Goal: Communication & Community: Answer question/provide support

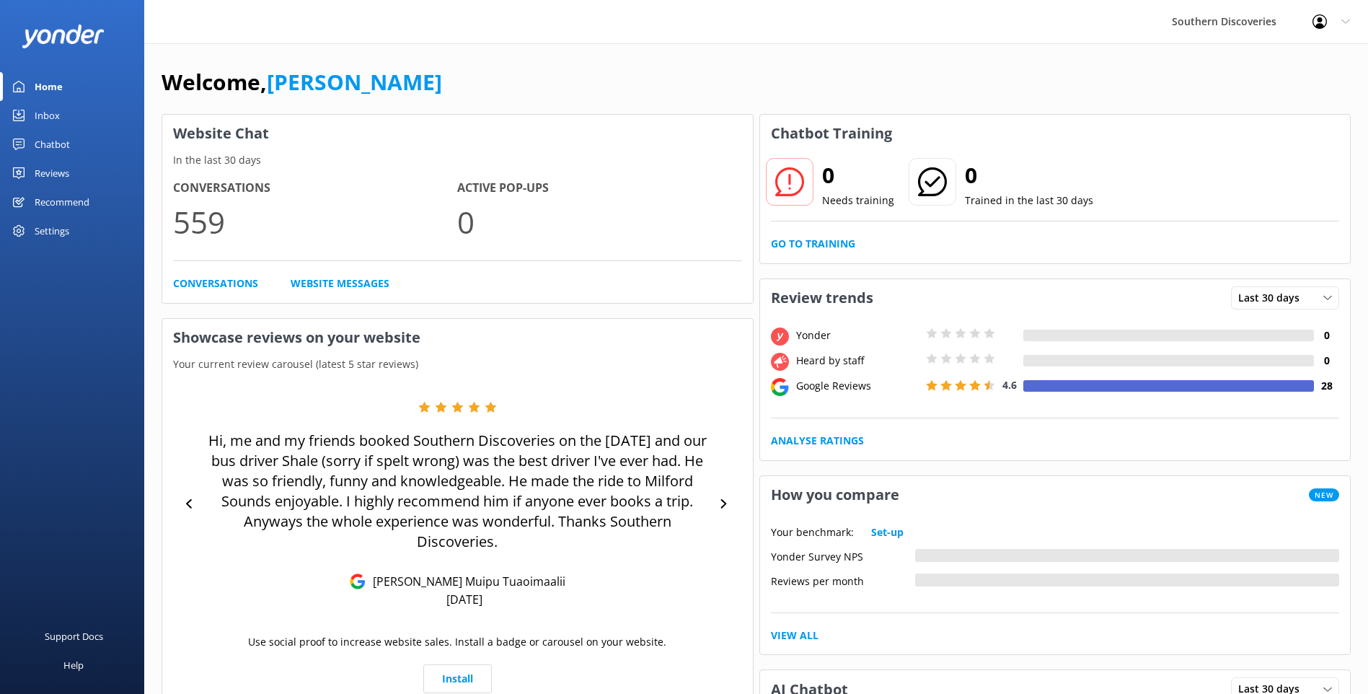
click at [80, 115] on link "Inbox" at bounding box center [72, 115] width 144 height 29
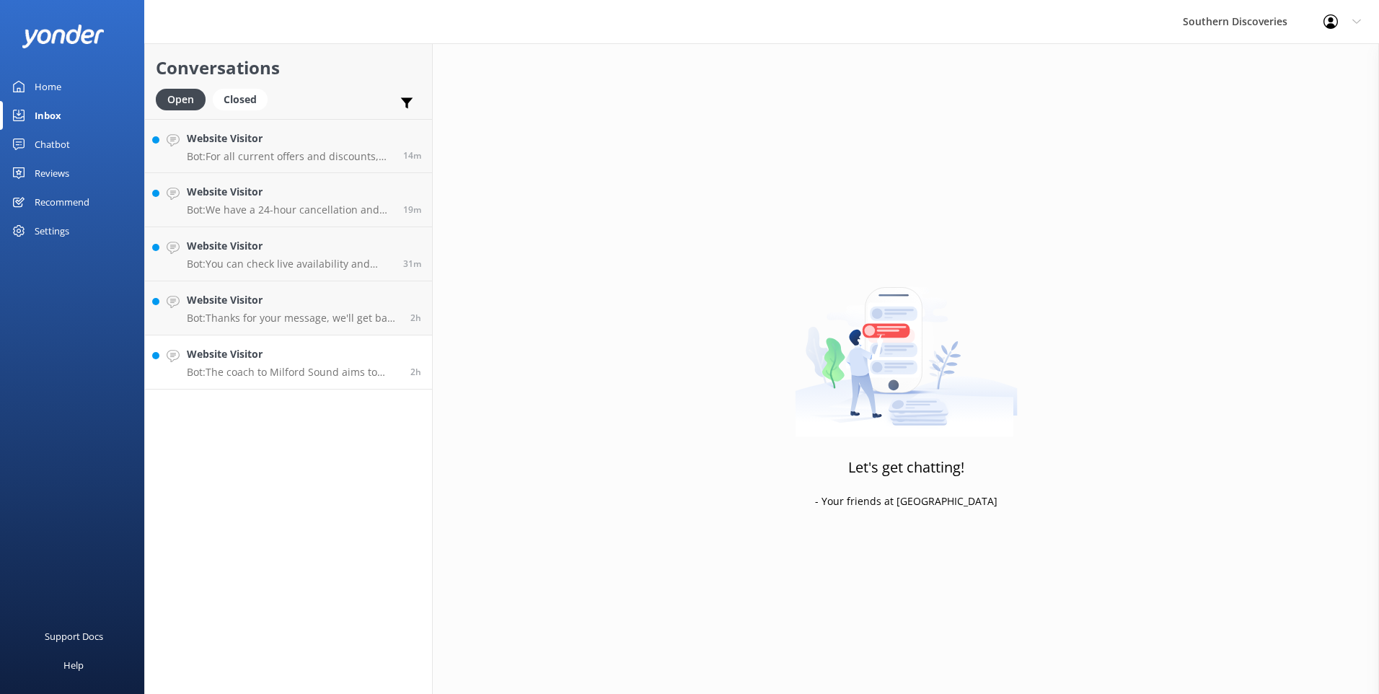
click at [275, 381] on link "Website Visitor Bot: The coach to Milford Sound aims to stop at [GEOGRAPHIC_DAT…" at bounding box center [288, 362] width 287 height 54
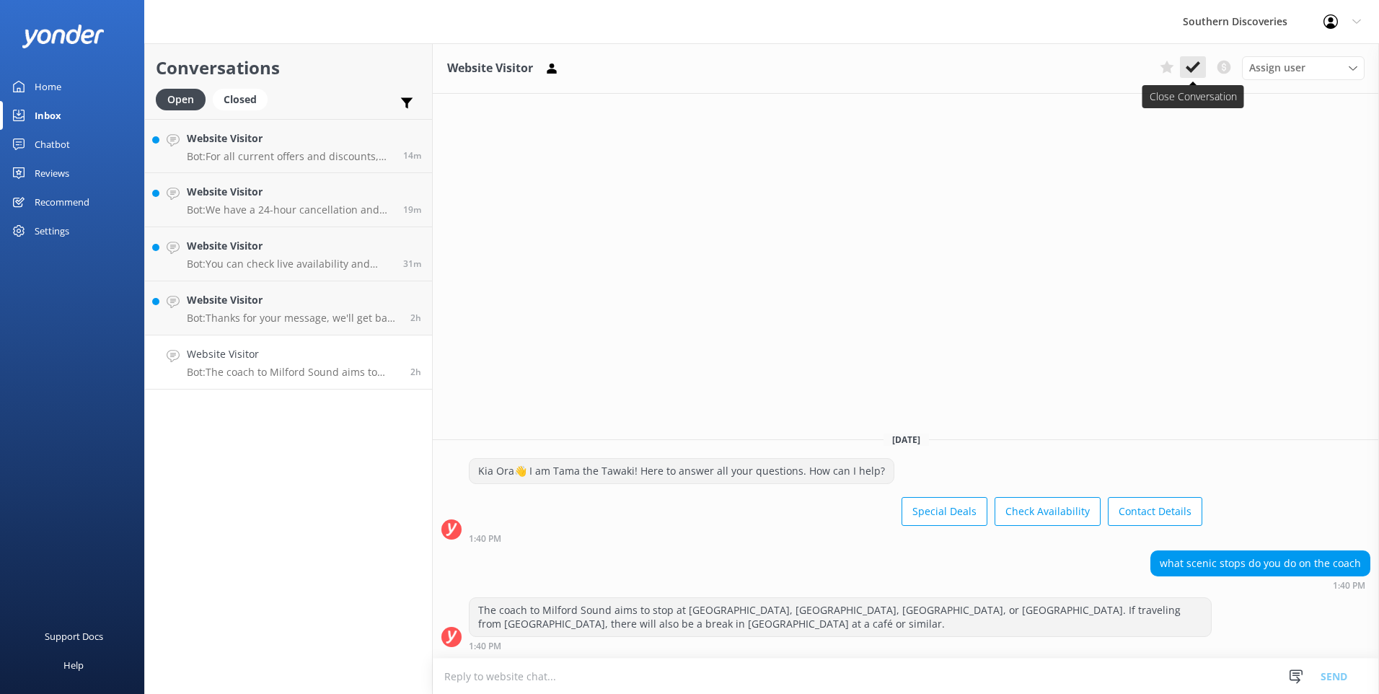
click at [1204, 71] on button at bounding box center [1193, 67] width 26 height 22
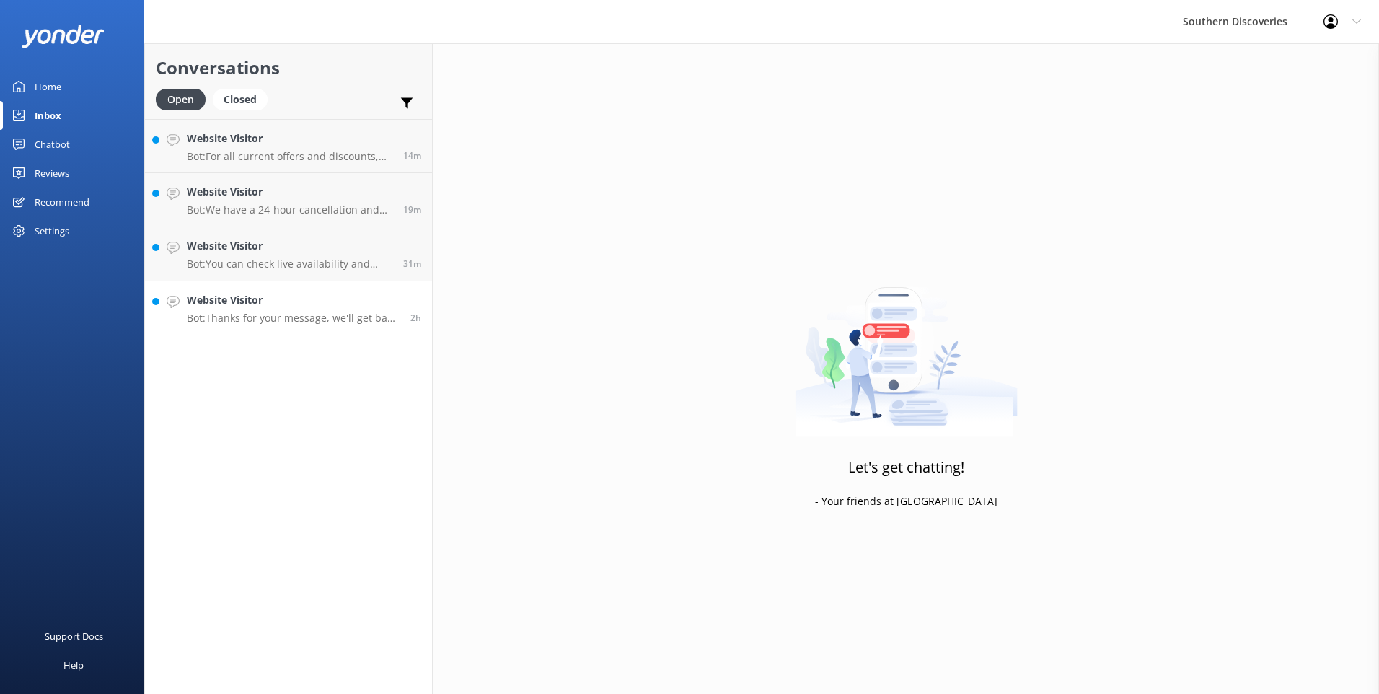
click at [261, 290] on link "Website Visitor Bot: Thanks for your message, we'll get back to you as soon as …" at bounding box center [288, 308] width 287 height 54
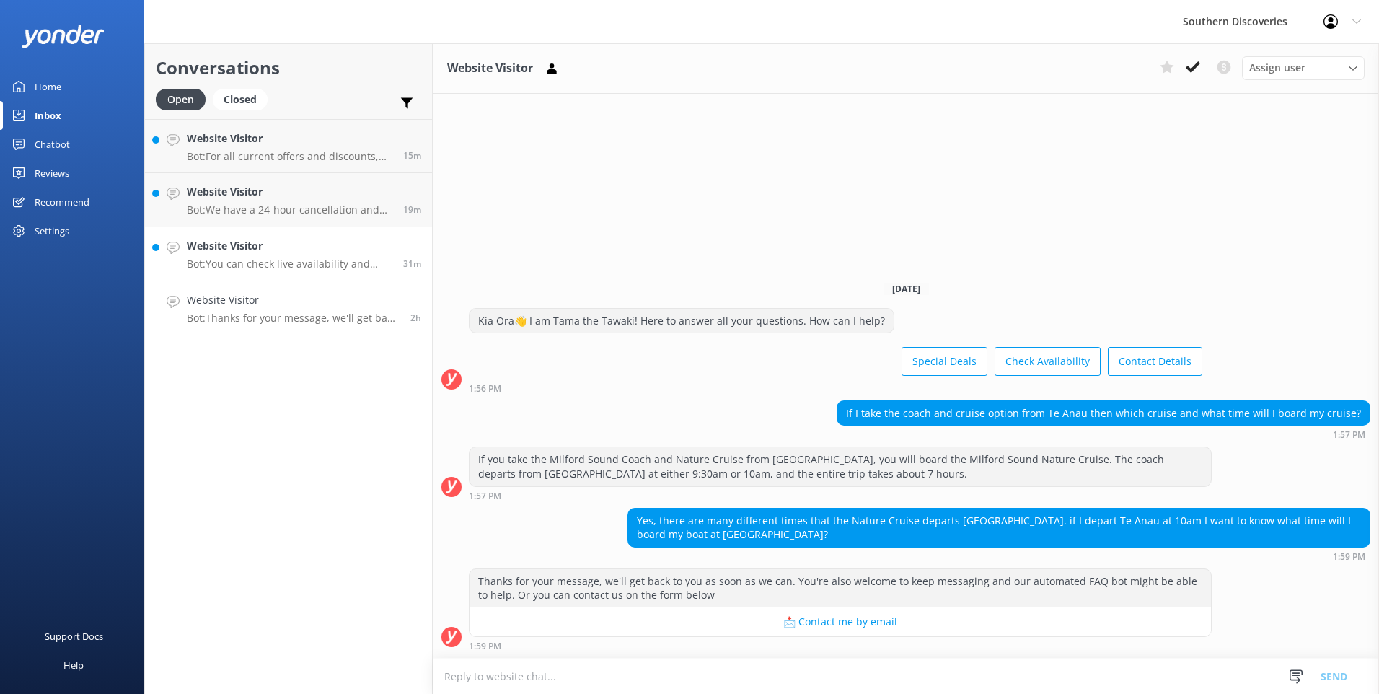
click at [310, 257] on p "Bot: You can check live availability and book your Milford Sound adventure on o…" at bounding box center [290, 263] width 206 height 13
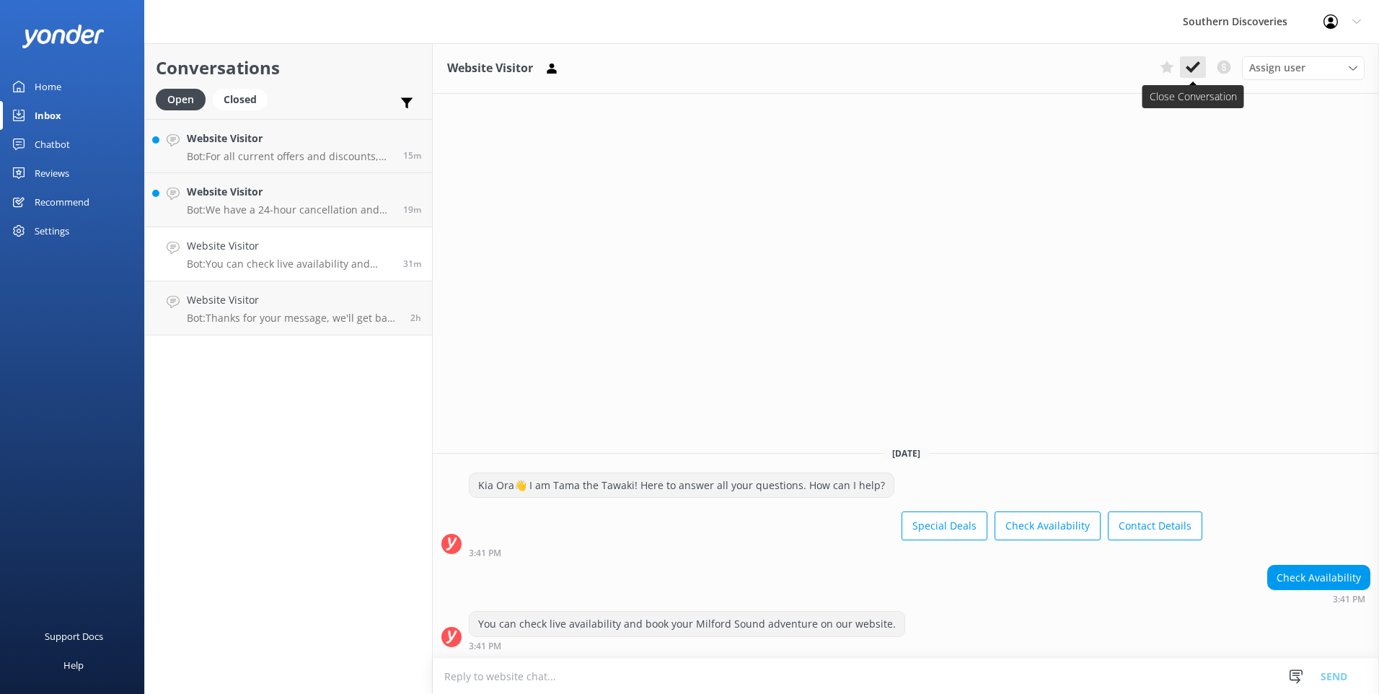
click at [1198, 73] on icon at bounding box center [1193, 67] width 14 height 14
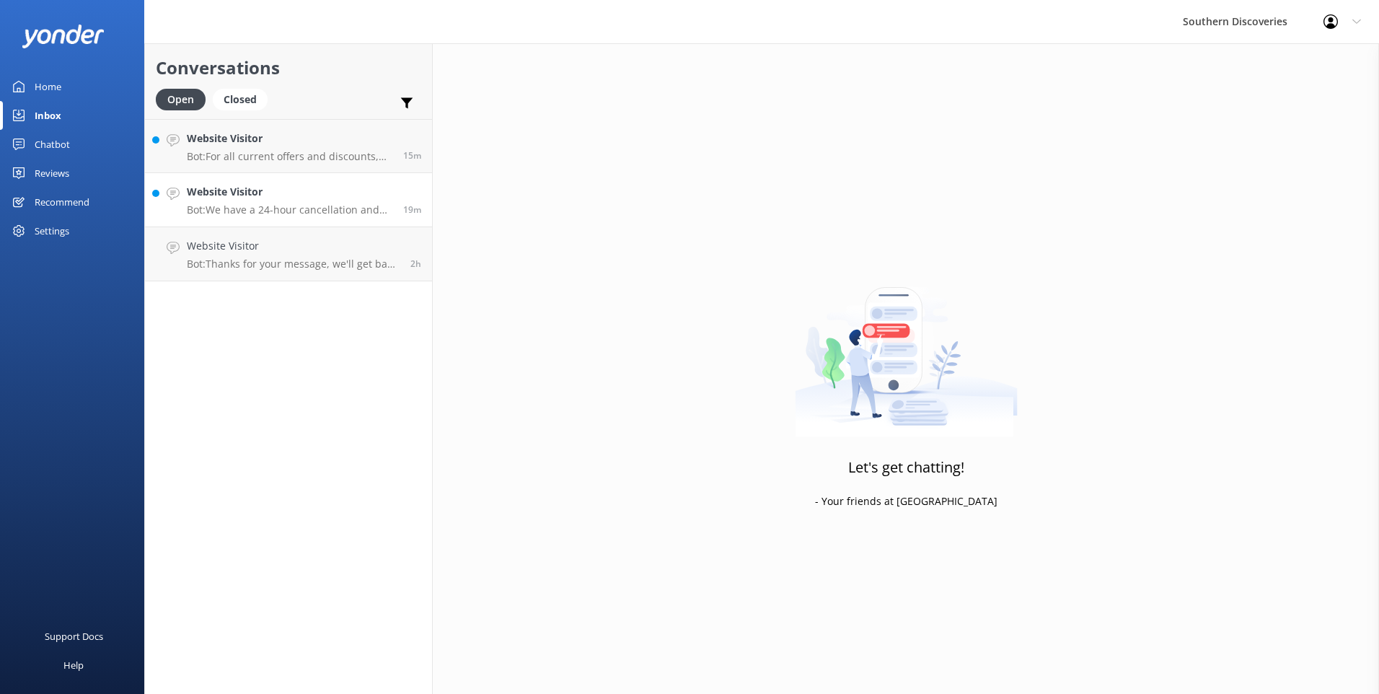
click at [260, 208] on p "Bot: We have a 24-hour cancellation and amendment policy. If you notify us more…" at bounding box center [290, 209] width 206 height 13
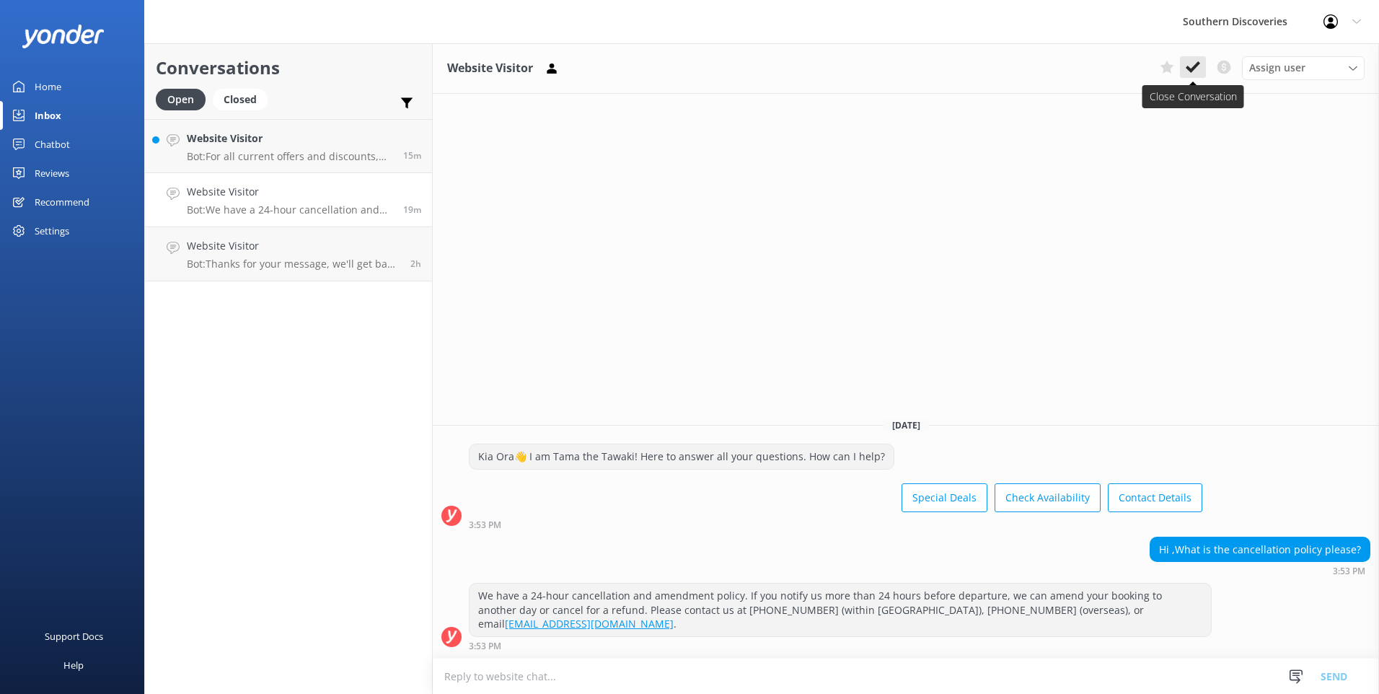
click at [1195, 69] on use at bounding box center [1193, 67] width 14 height 12
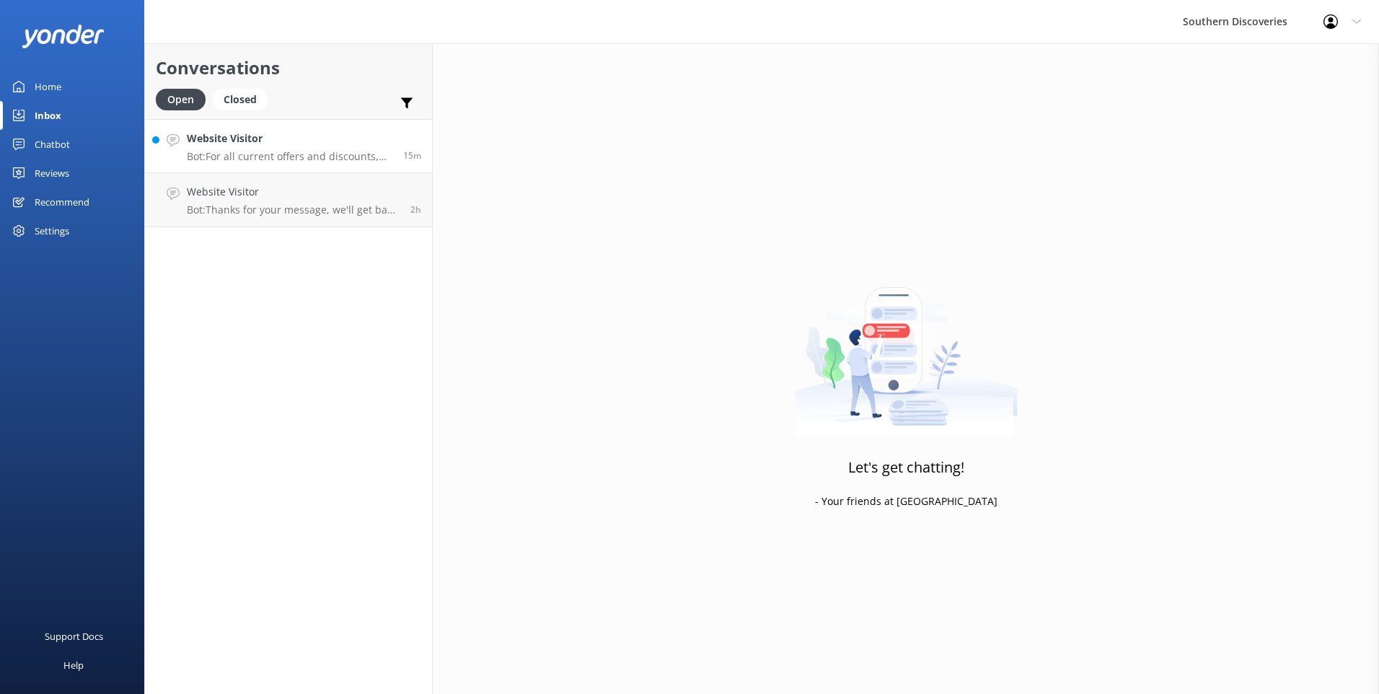
click at [255, 156] on p "Bot: For all current offers and discounts, please check out our Specials page a…" at bounding box center [290, 156] width 206 height 13
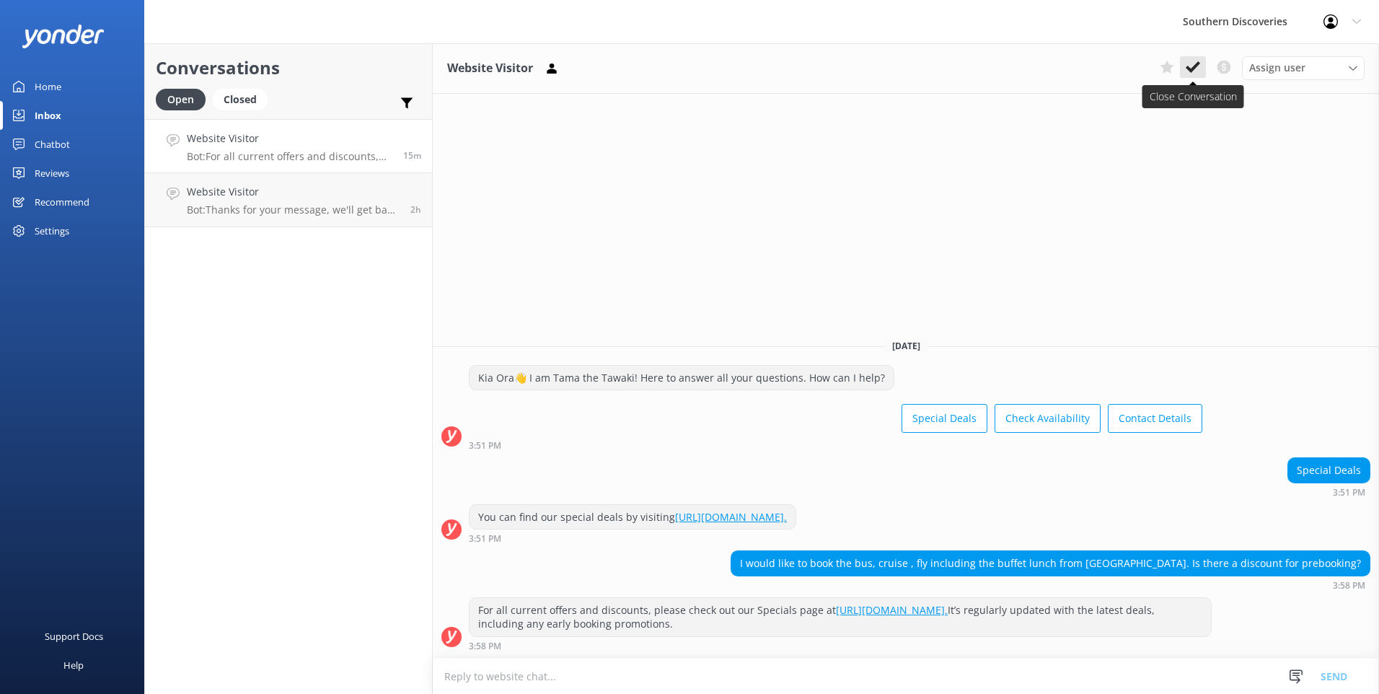
click at [1190, 58] on button at bounding box center [1193, 67] width 26 height 22
